Goal: Find specific page/section: Find specific page/section

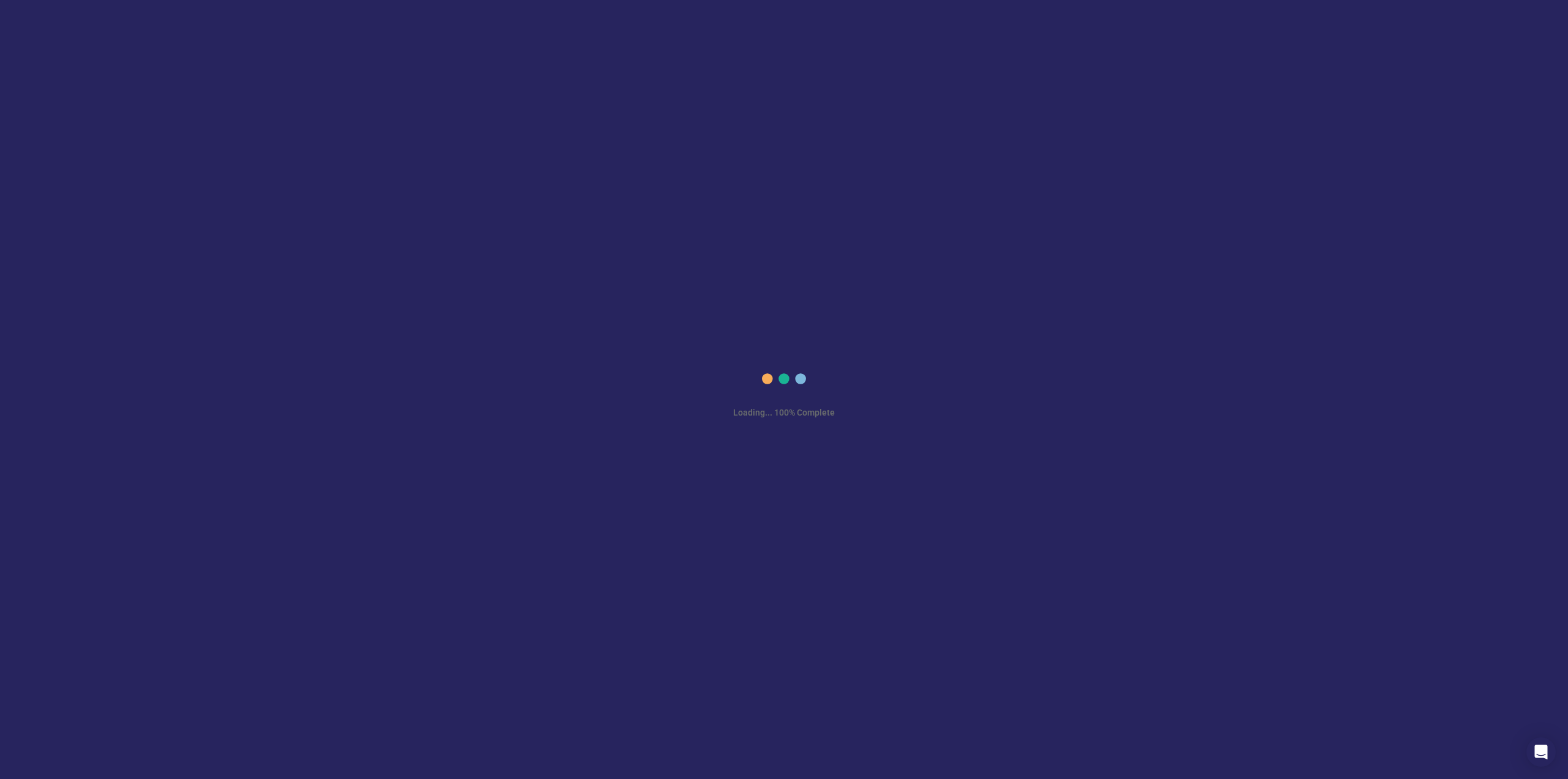
click at [781, 438] on div "Loading... 100% Complete" at bounding box center [784, 390] width 1568 height 779
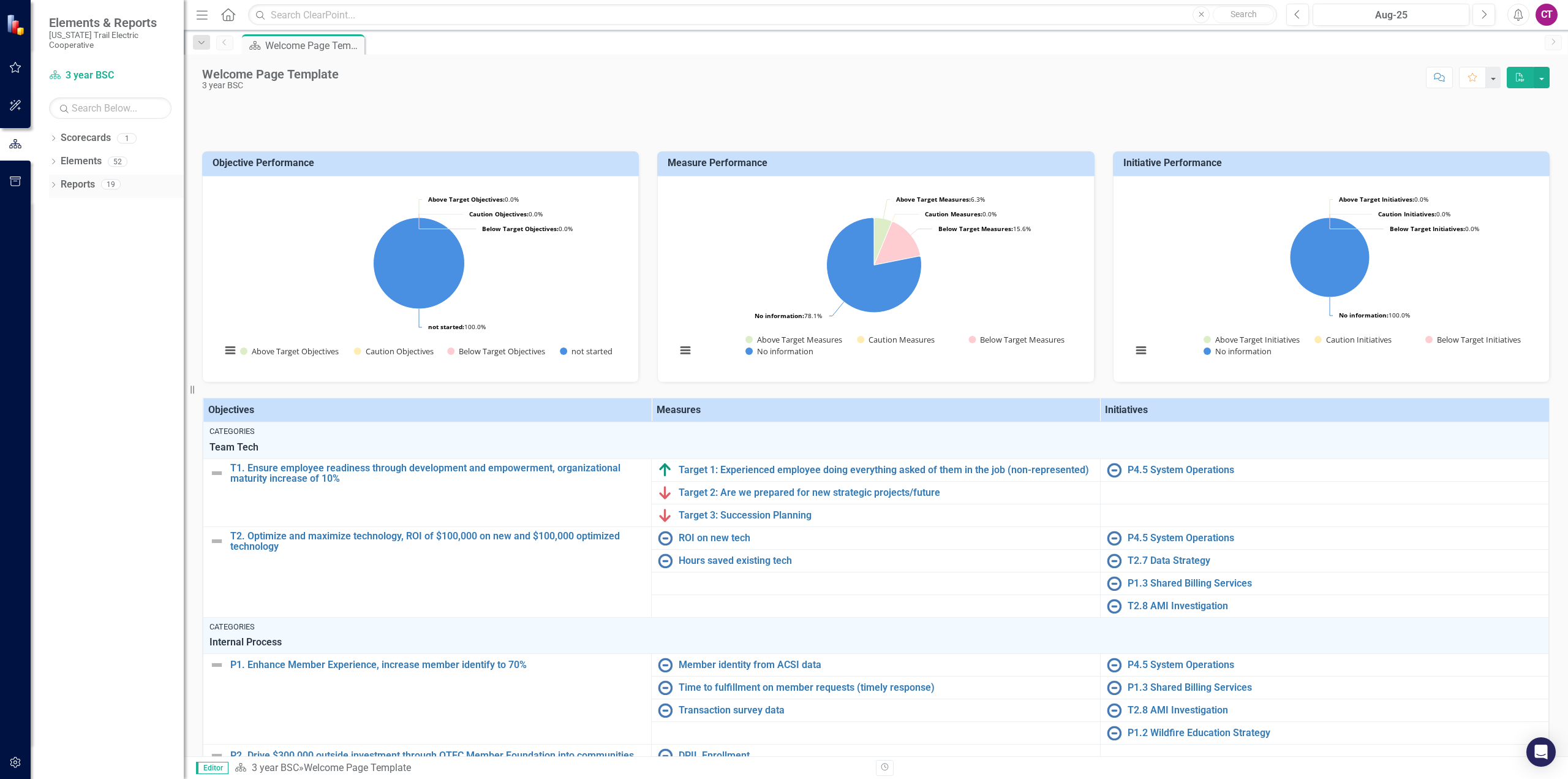
click at [55, 183] on icon "Dropdown" at bounding box center [53, 186] width 8 height 7
click at [55, 159] on icon "Dropdown" at bounding box center [53, 163] width 8 height 7
